Goal: Use online tool/utility: Utilize a website feature to perform a specific function

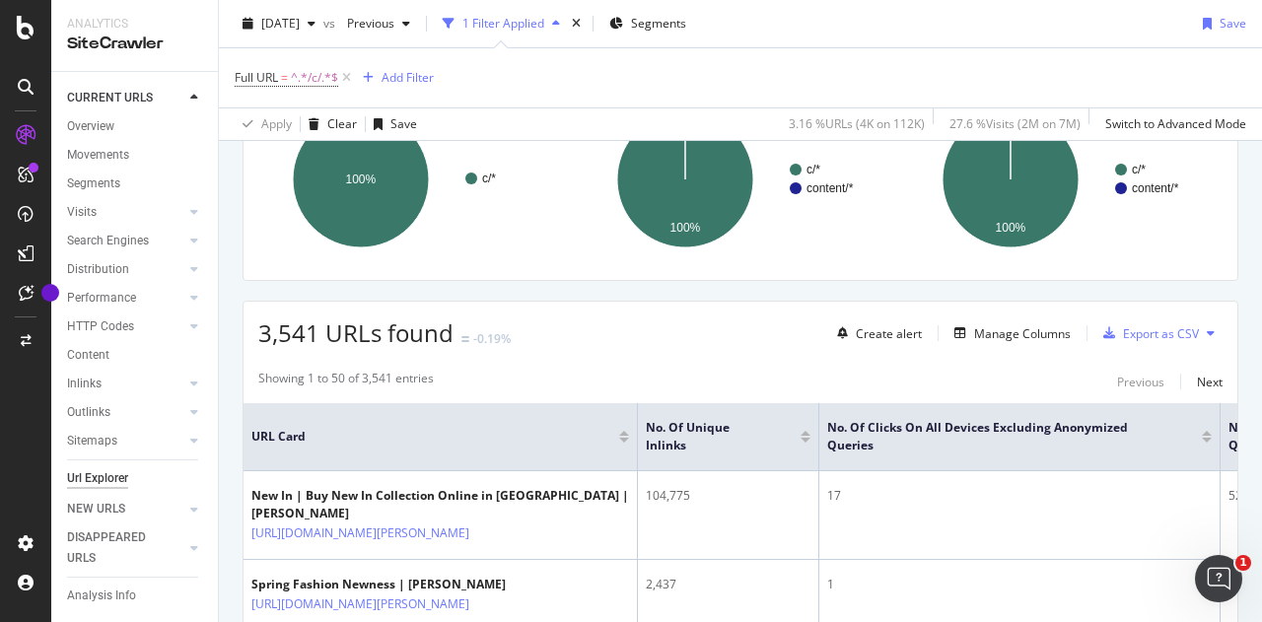
scroll to position [209, 0]
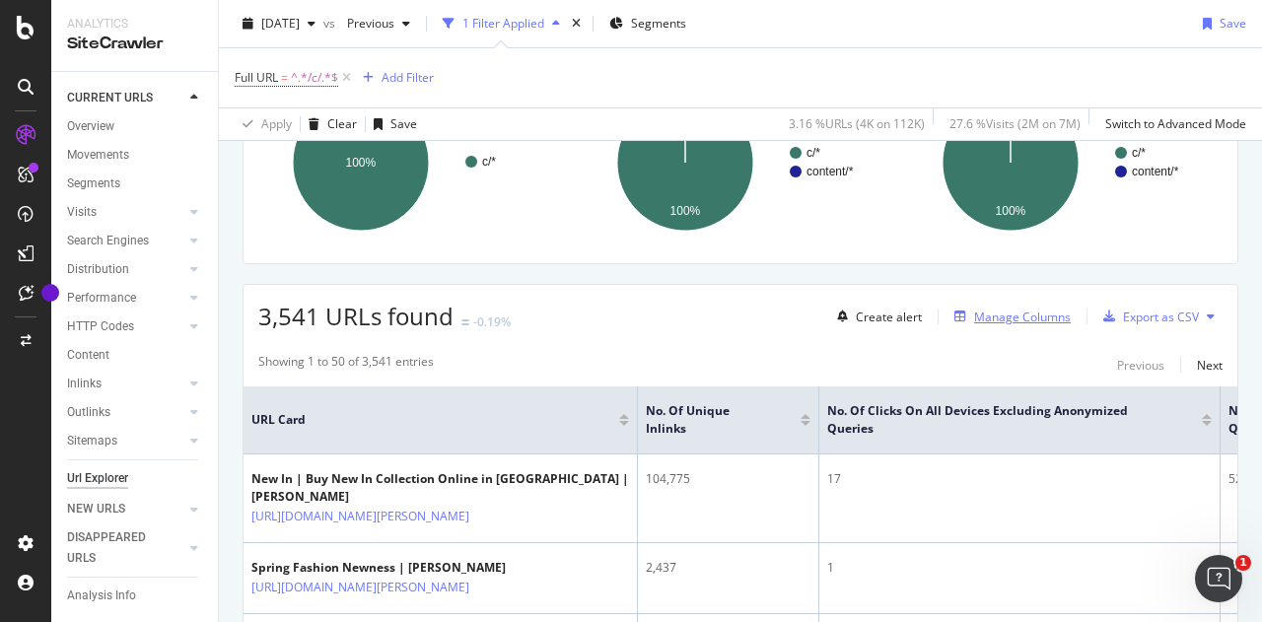
click at [953, 311] on div "button" at bounding box center [960, 317] width 28 height 12
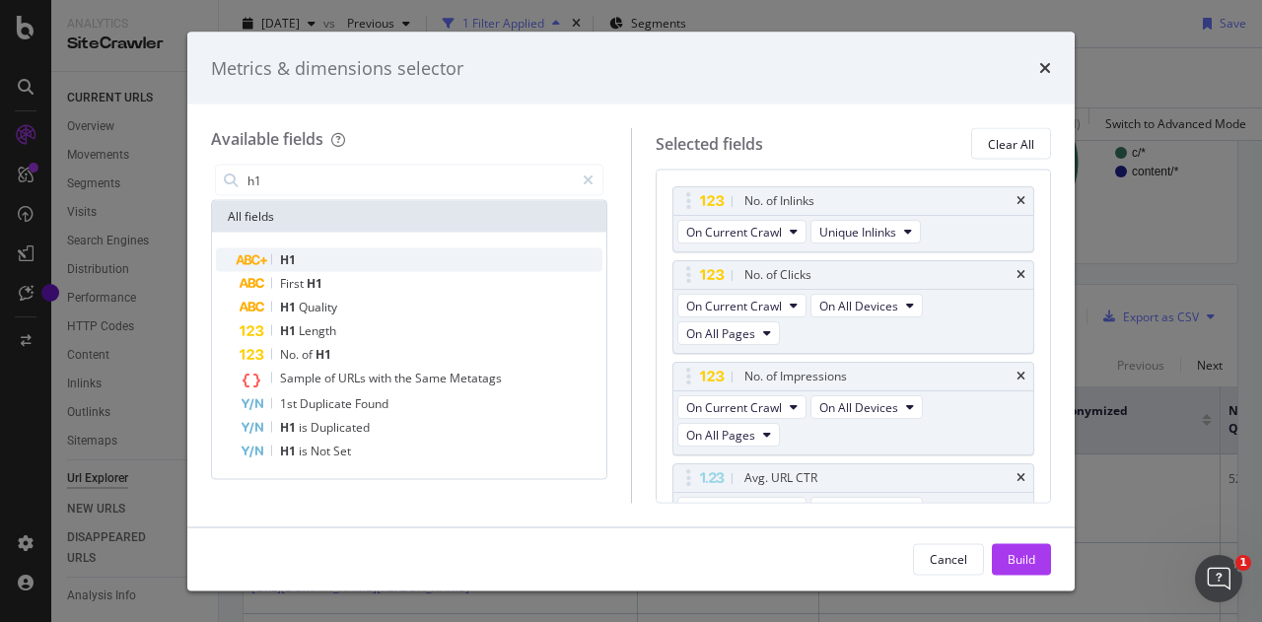
click at [570, 255] on div "H1" at bounding box center [421, 260] width 363 height 24
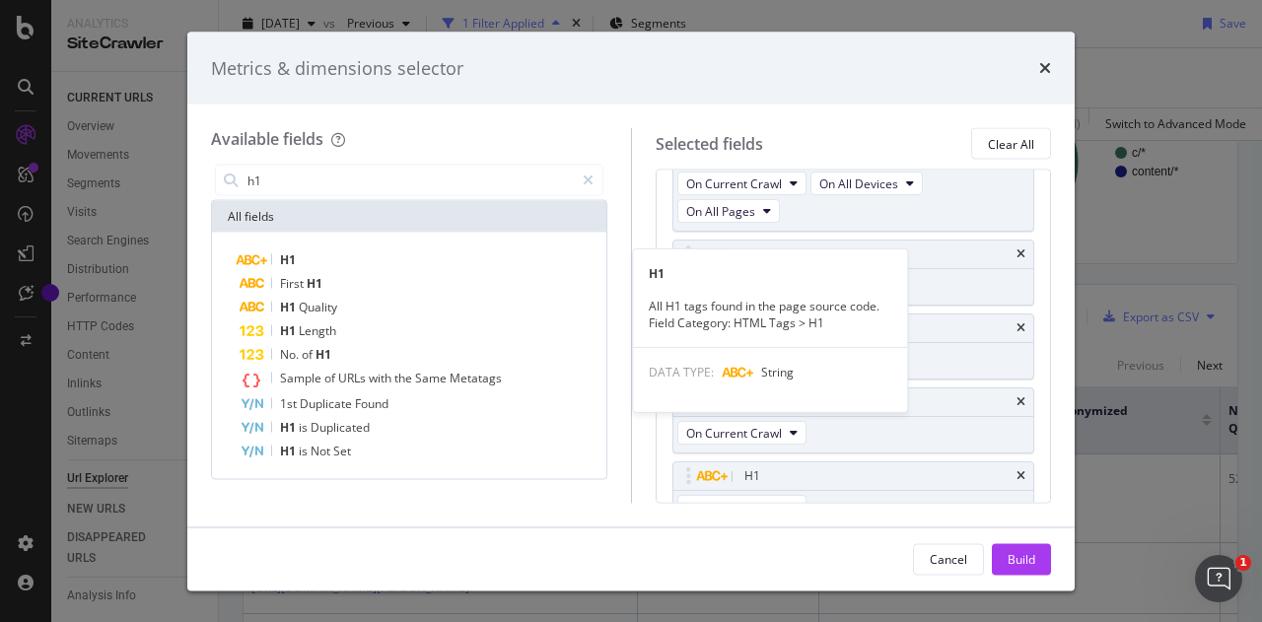
scroll to position [418, 0]
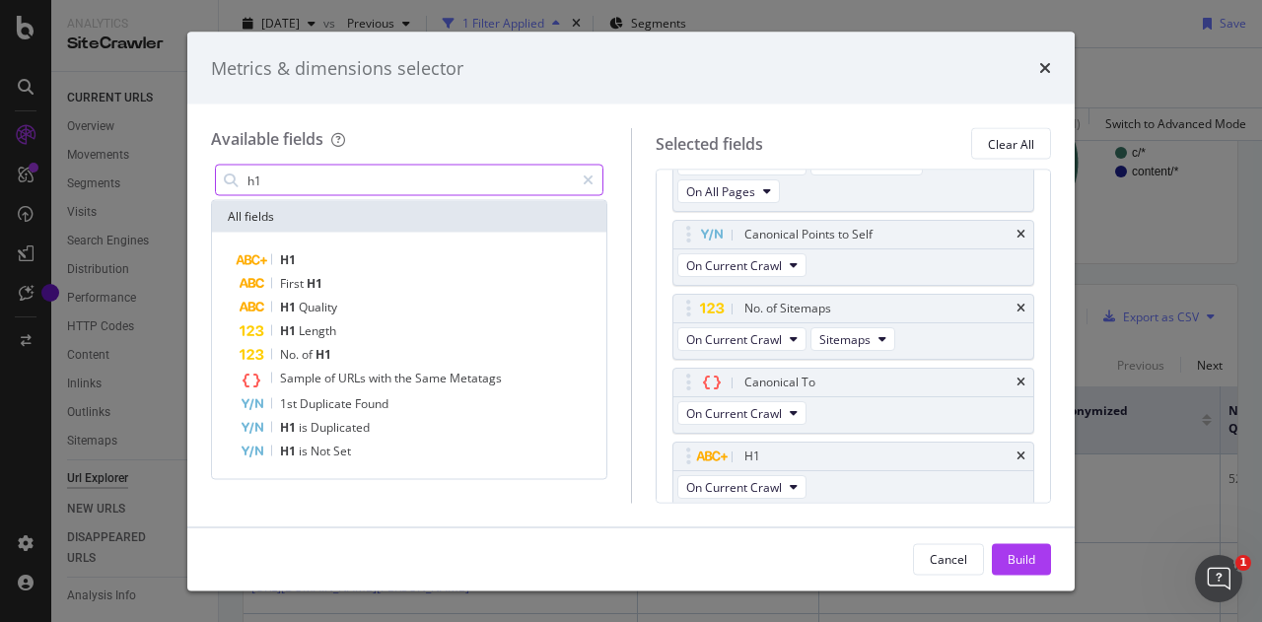
click at [539, 166] on input "h1" at bounding box center [409, 181] width 328 height 30
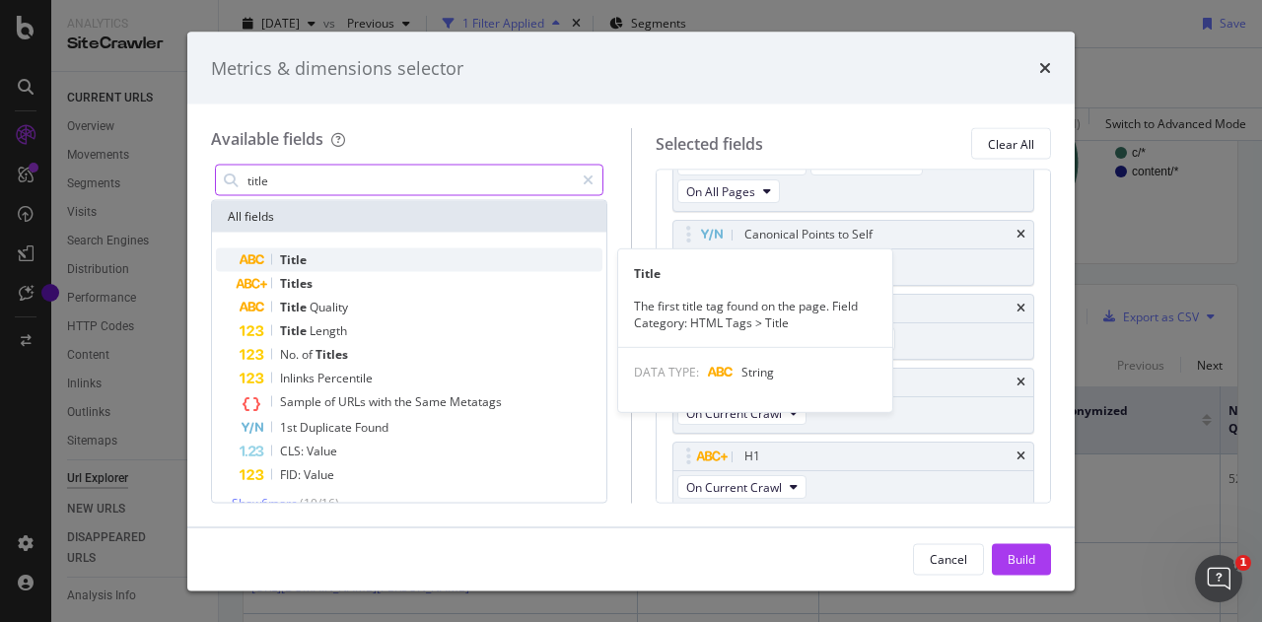
type input "title"
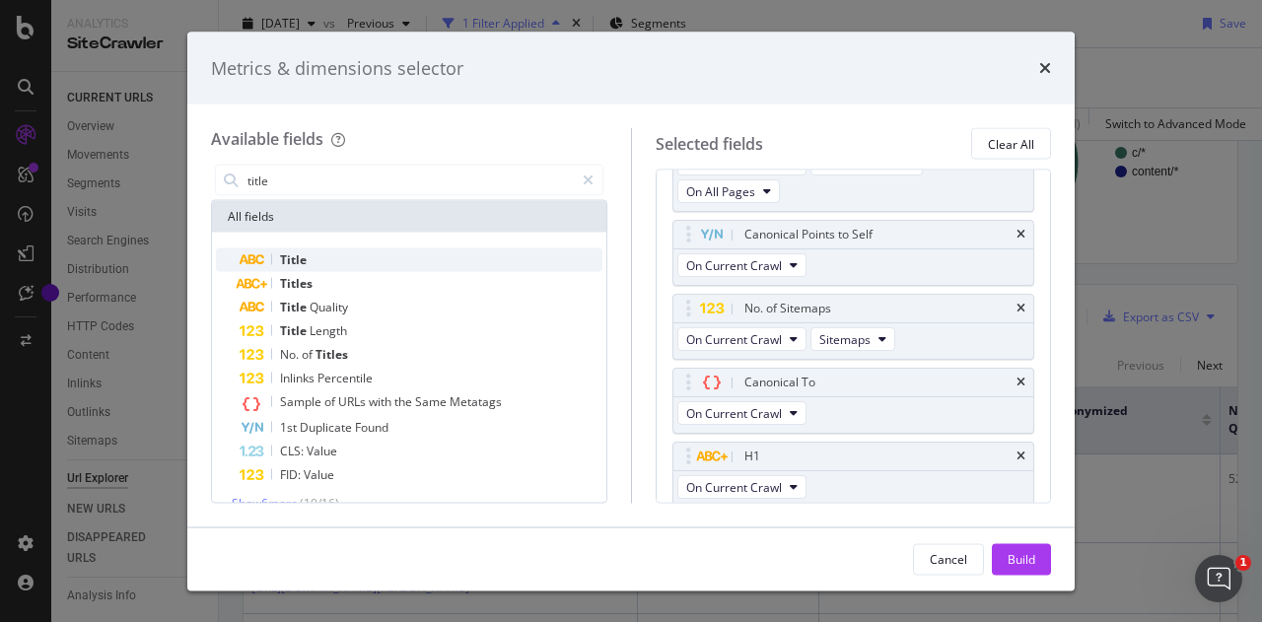
click at [449, 256] on div "Title" at bounding box center [421, 260] width 363 height 24
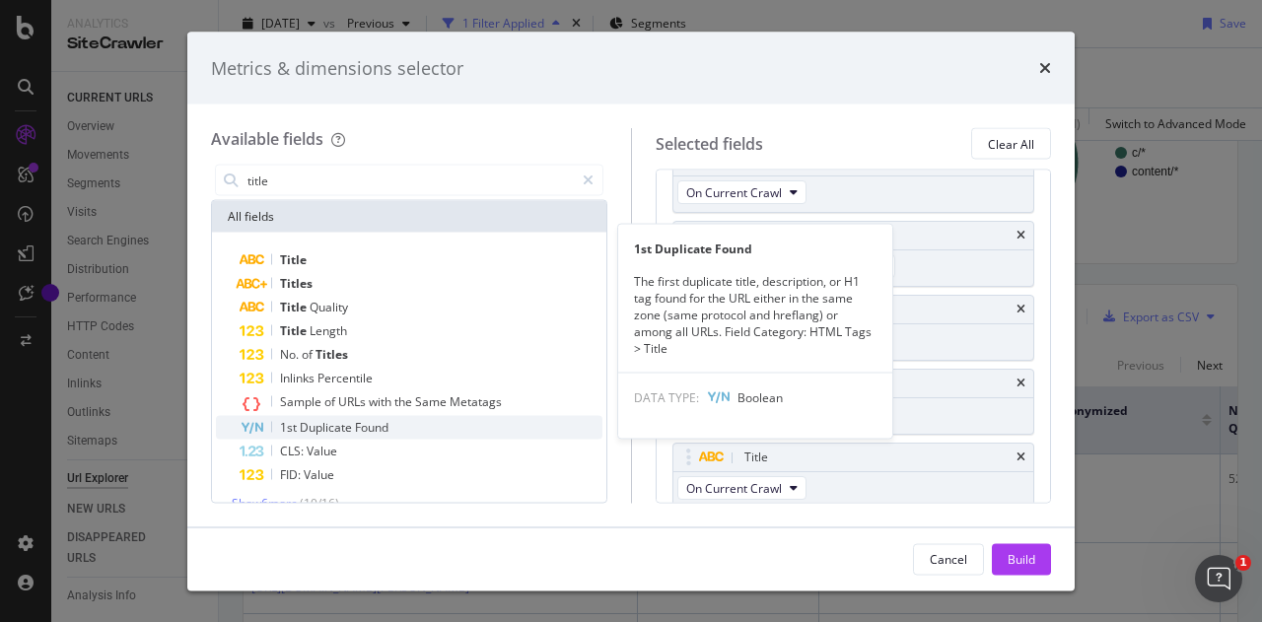
scroll to position [24, 0]
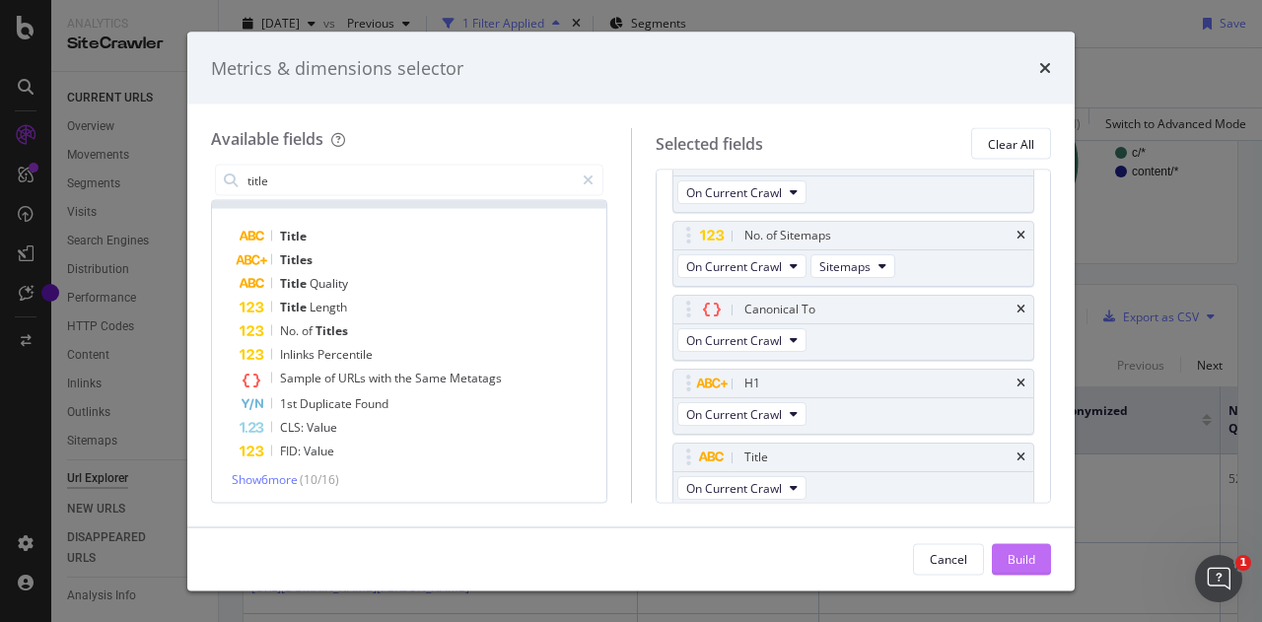
click at [1005, 564] on button "Build" at bounding box center [1021, 559] width 59 height 32
